Goal: Task Accomplishment & Management: Use online tool/utility

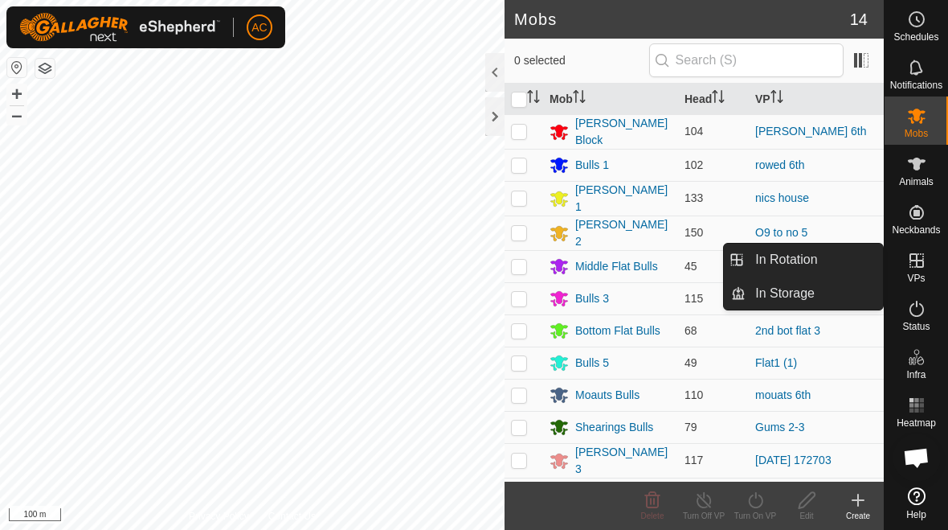
click at [820, 266] on link "In Rotation" at bounding box center [814, 259] width 137 height 32
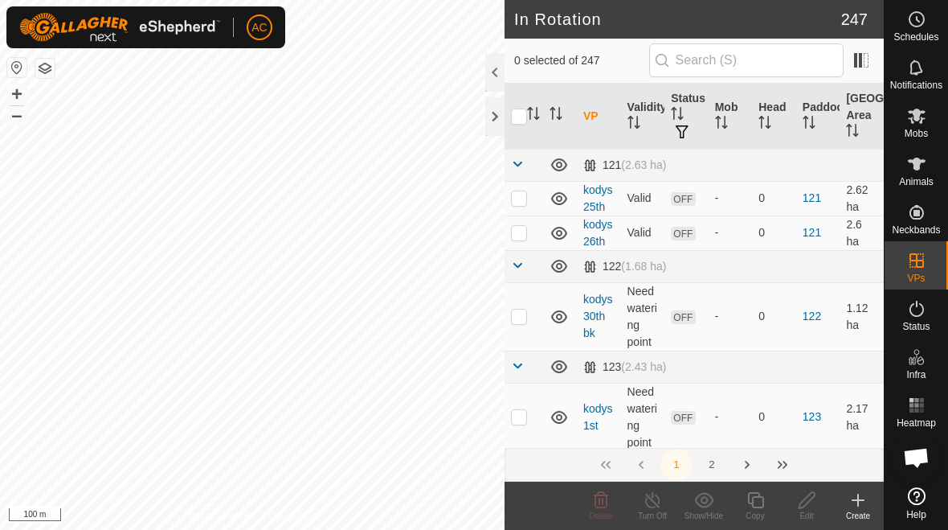
click at [853, 506] on icon at bounding box center [858, 499] width 19 height 19
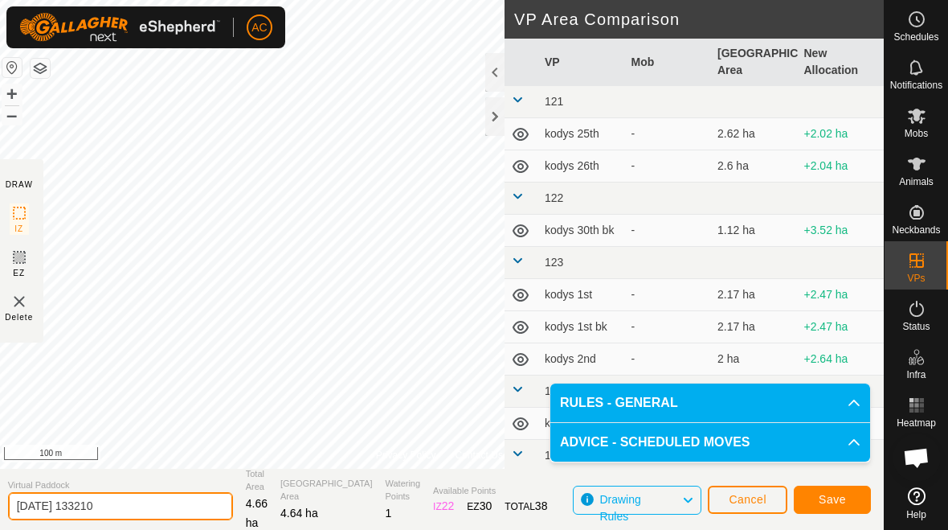
click at [130, 510] on input "[DATE] 133210" at bounding box center [120, 506] width 225 height 28
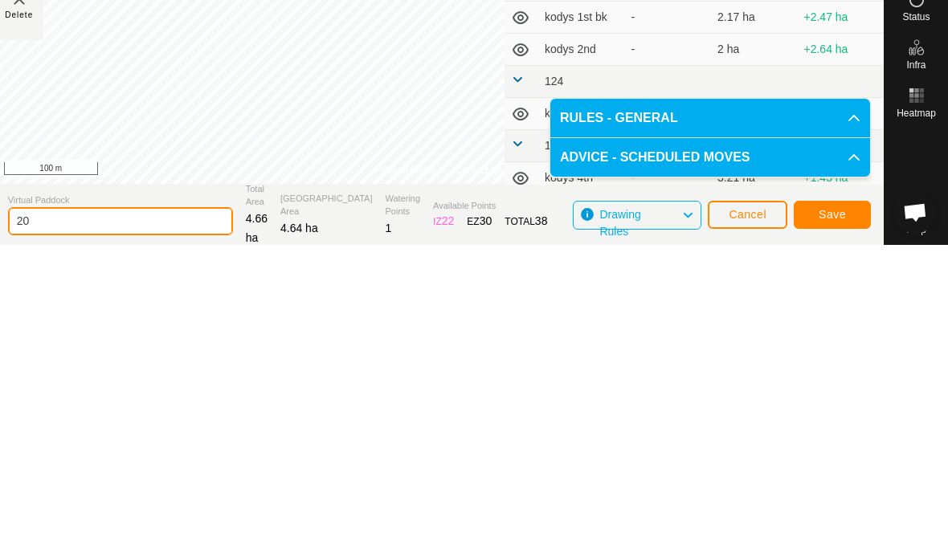
type input "2"
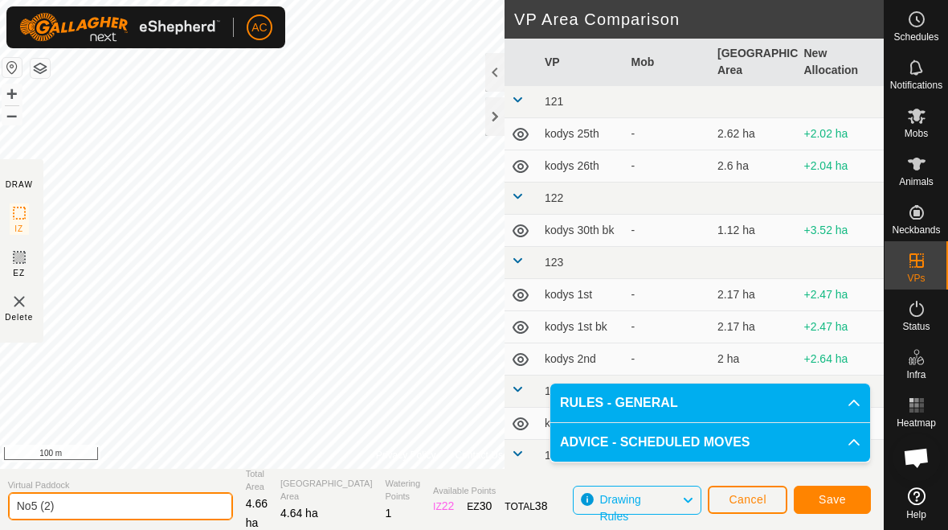
type input "No5 (2)"
click at [839, 508] on button "Save" at bounding box center [832, 499] width 77 height 28
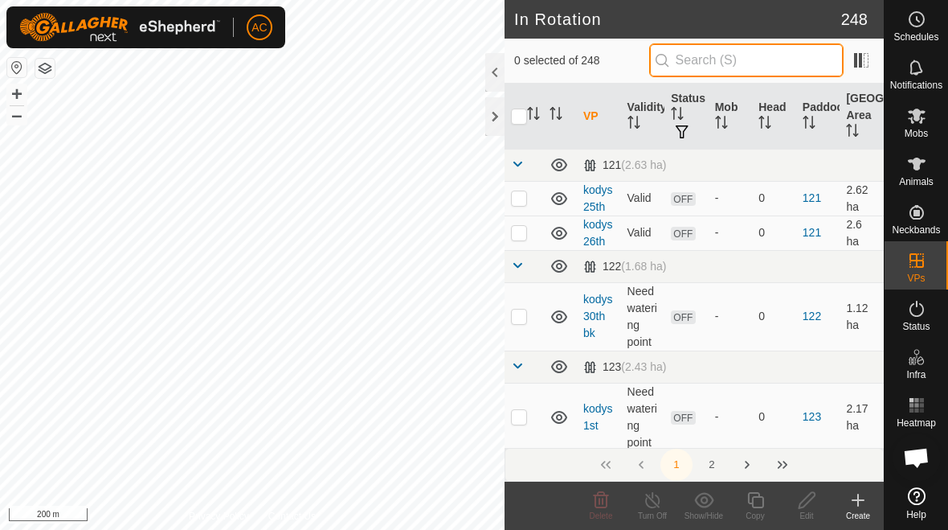
click at [774, 63] on input "text" at bounding box center [746, 60] width 194 height 34
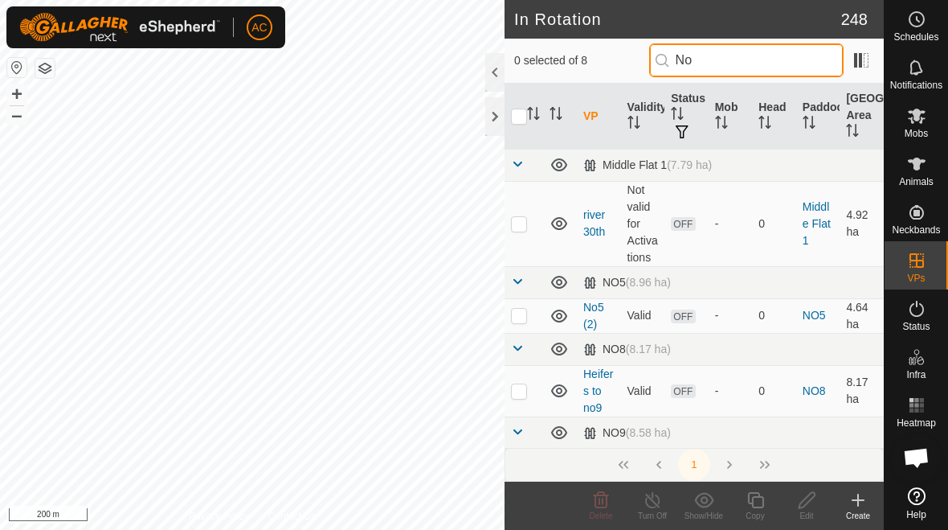
type input "No"
click at [517, 392] on p-checkbox at bounding box center [519, 390] width 16 height 13
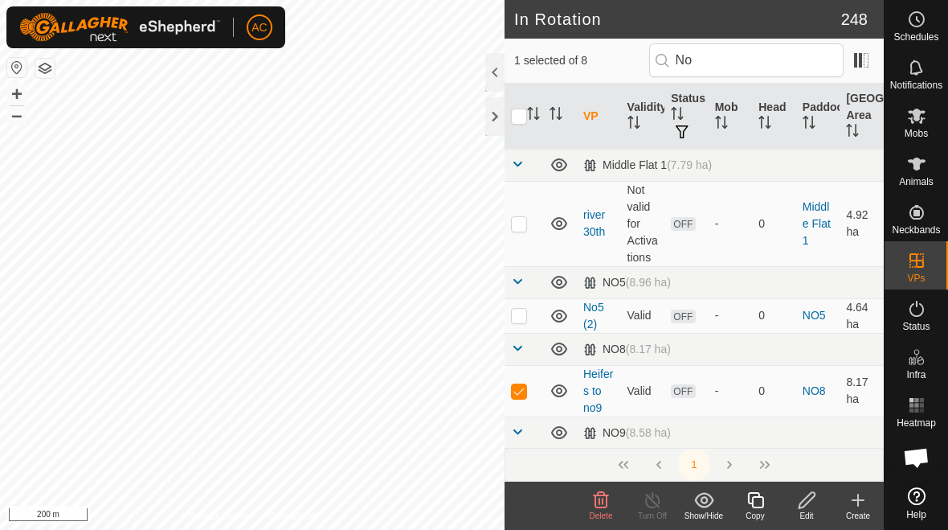
click at [599, 502] on icon at bounding box center [601, 499] width 15 height 16
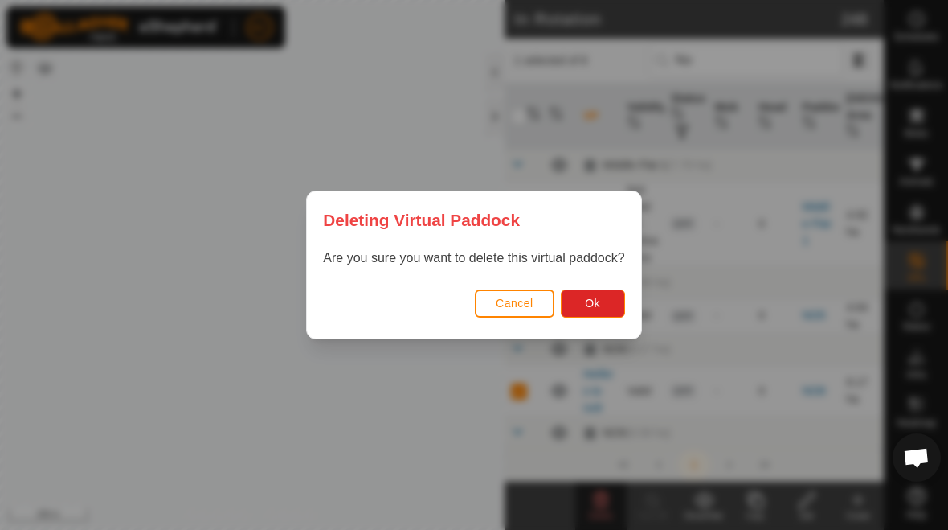
click at [599, 304] on span "Ok" at bounding box center [592, 303] width 15 height 13
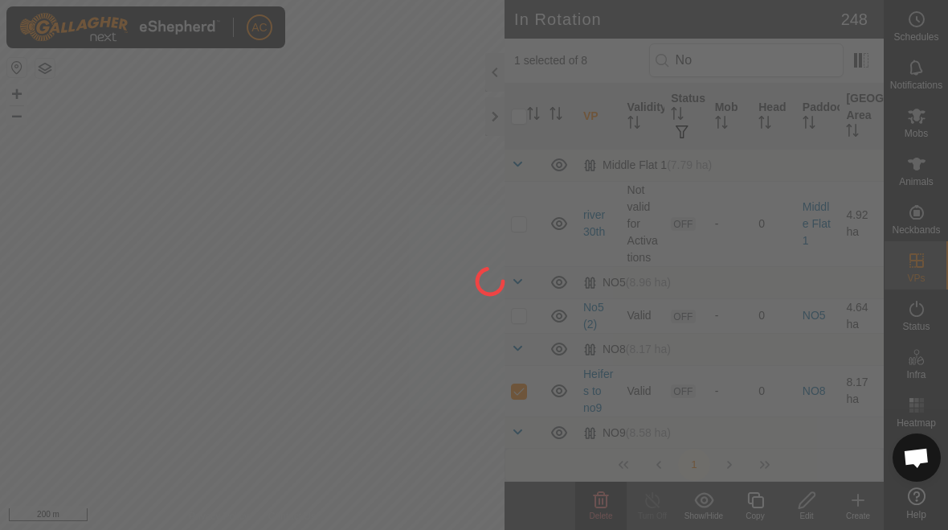
checkbox input "false"
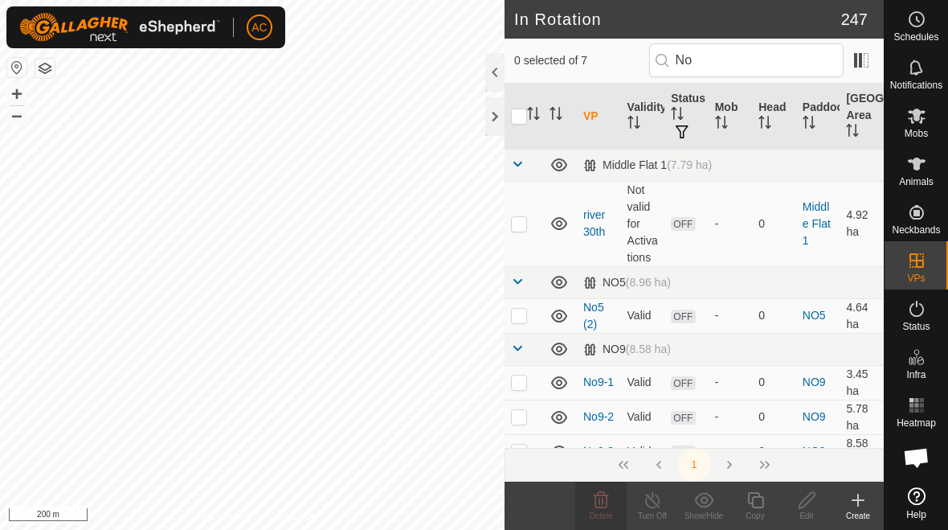
click at [493, 122] on div at bounding box center [494, 116] width 19 height 39
